Goal: Task Accomplishment & Management: Manage account settings

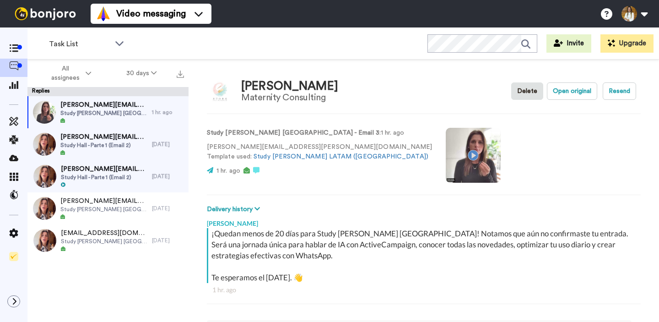
scroll to position [32, 0]
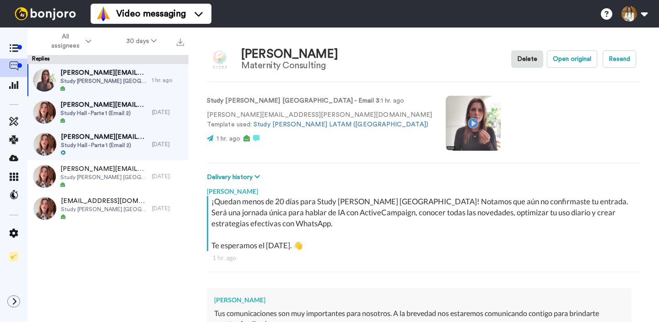
type textarea "x"
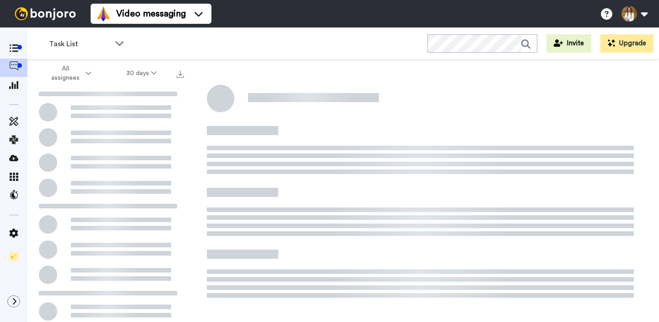
scroll to position [32, 0]
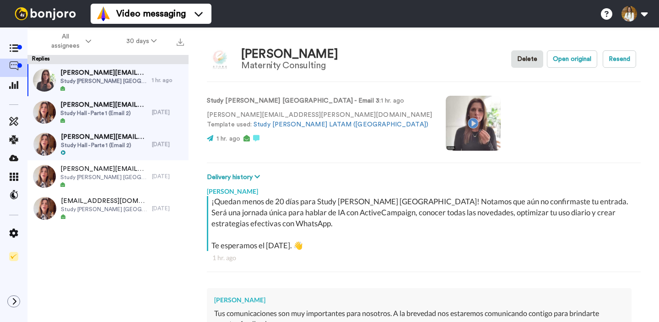
type textarea "x"
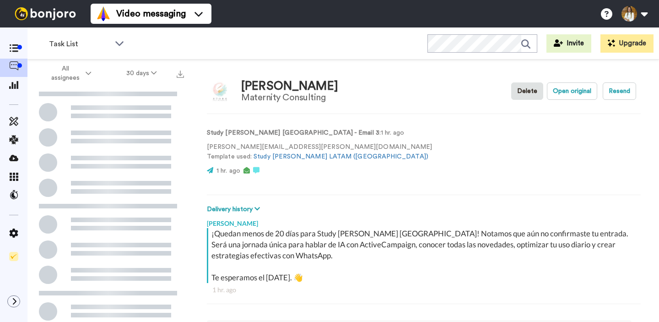
scroll to position [32, 0]
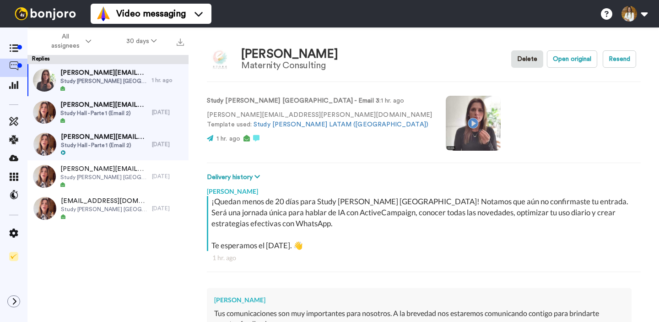
click at [348, 211] on div "¡Quedan menos de 20 días para Study [PERSON_NAME] [GEOGRAPHIC_DATA]! Notamos qu…" at bounding box center [424, 223] width 427 height 55
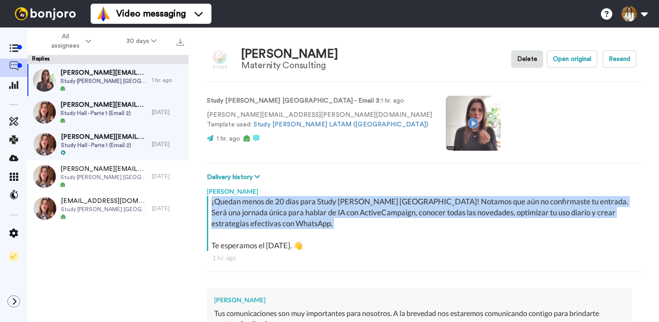
click at [348, 211] on div "¡Quedan menos de 20 días para Study [PERSON_NAME] [GEOGRAPHIC_DATA]! Notamos qu…" at bounding box center [424, 223] width 427 height 55
click at [16, 84] on icon at bounding box center [13, 85] width 9 height 8
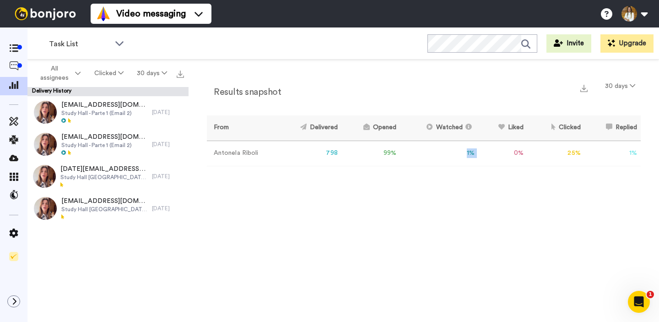
drag, startPoint x: 464, startPoint y: 147, endPoint x: 493, endPoint y: 150, distance: 29.4
click at [492, 150] on tr "Antonela Riboli 798 99 % 1 % 0 % 25 % 1 % 0" at bounding box center [424, 152] width 434 height 25
click at [104, 77] on button "Clicked" at bounding box center [108, 73] width 43 height 16
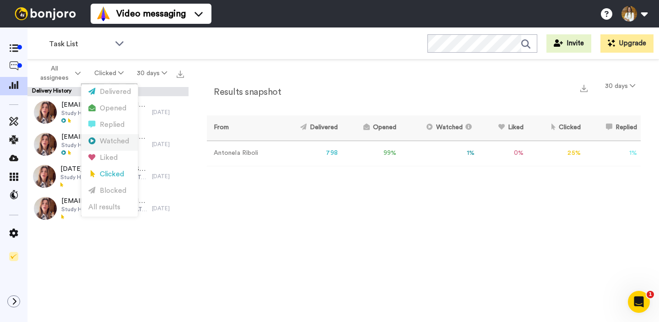
click at [114, 144] on div "Watched" at bounding box center [109, 141] width 43 height 10
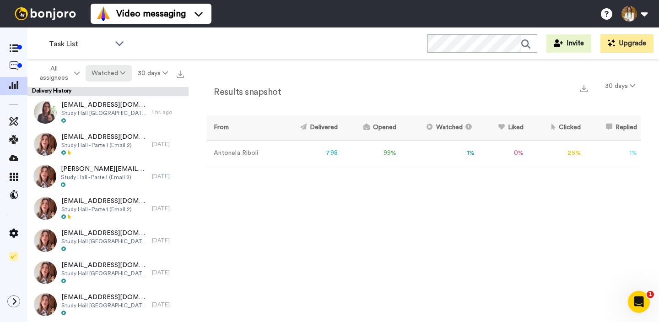
click at [108, 69] on button "Watched" at bounding box center [109, 73] width 46 height 16
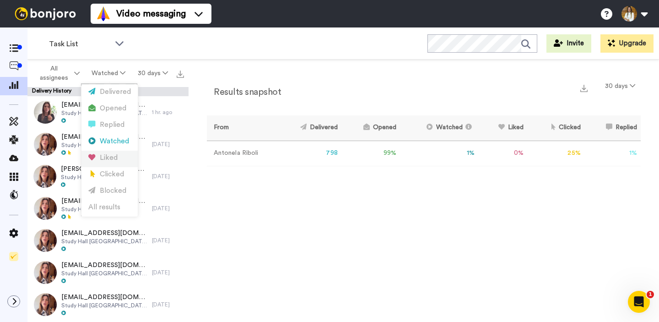
click at [107, 156] on div "Liked" at bounding box center [109, 158] width 43 height 10
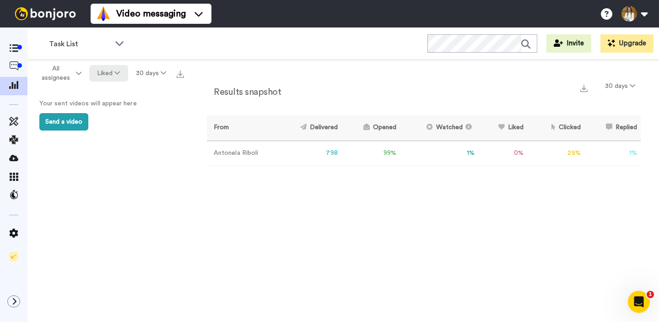
click at [112, 74] on button "Liked" at bounding box center [108, 73] width 38 height 16
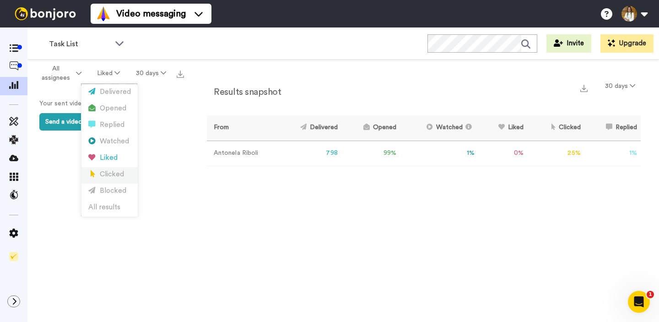
click at [110, 168] on li "Clicked" at bounding box center [109, 175] width 56 height 16
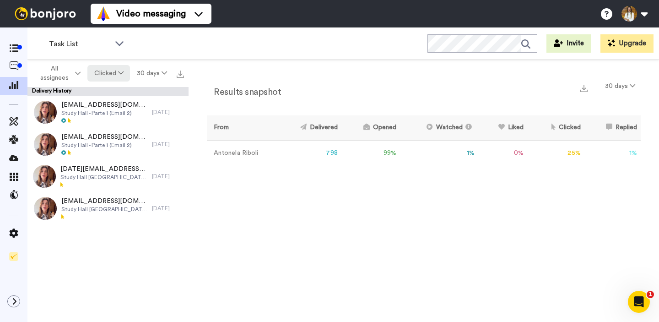
click at [114, 70] on button "Clicked" at bounding box center [108, 73] width 43 height 16
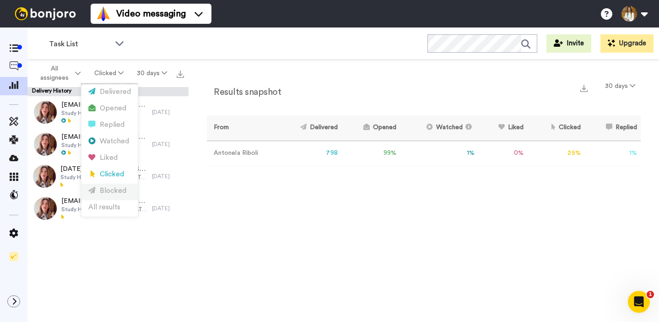
click at [112, 193] on div "Blocked" at bounding box center [109, 191] width 43 height 10
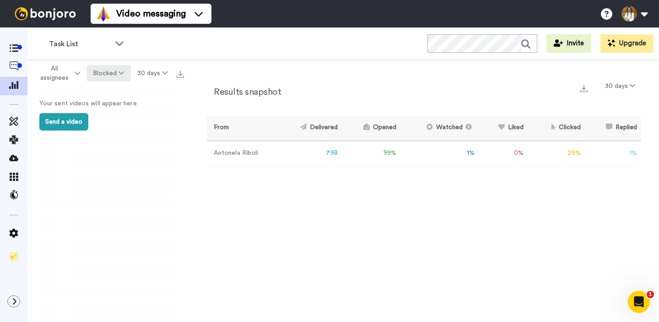
click at [112, 68] on button "Blocked" at bounding box center [108, 73] width 44 height 16
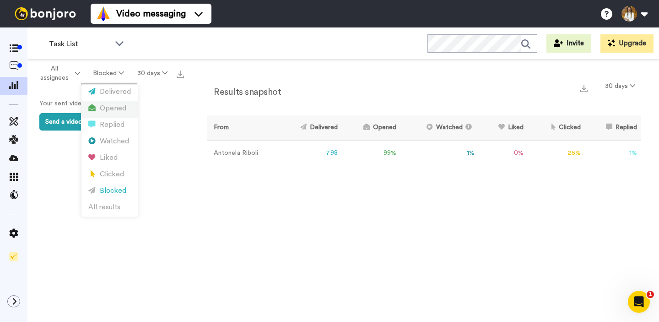
click at [108, 111] on div "Opened" at bounding box center [109, 108] width 43 height 10
